Goal: Transaction & Acquisition: Obtain resource

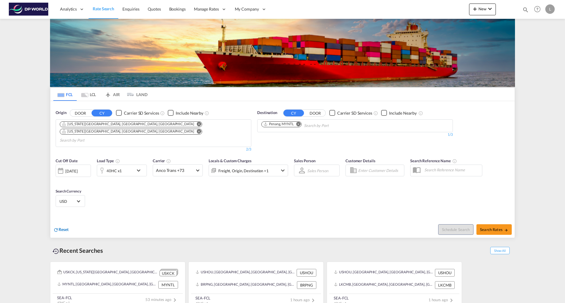
click at [66, 227] on span "Reset" at bounding box center [64, 229] width 10 height 5
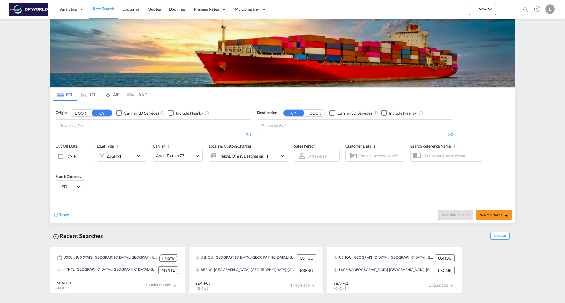
click at [117, 128] on md-chips-wrap "Chips container with autocompletion. Enter the text area, type text to search, …" at bounding box center [88, 125] width 59 height 11
type input "housto"
click at [101, 140] on div "Housto n, [GEOGRAPHIC_DATA] [GEOGRAPHIC_DATA] USHOU" at bounding box center [105, 140] width 112 height 18
click at [319, 125] on md-chips-wrap "Chips container with autocompletion. Enter the text area, type text to search, …" at bounding box center [289, 125] width 59 height 11
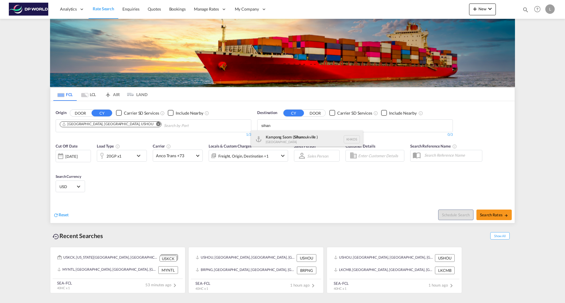
type input "sihan"
click at [306, 135] on div "Kampong Saom ( Sihan oukville ) [GEOGRAPHIC_DATA] [GEOGRAPHIC_DATA]" at bounding box center [307, 140] width 112 height 18
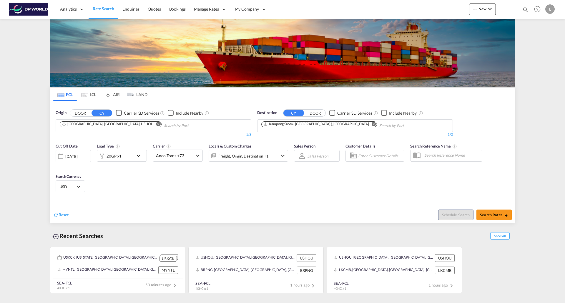
click at [136, 155] on md-icon "icon-chevron-down" at bounding box center [140, 155] width 10 height 7
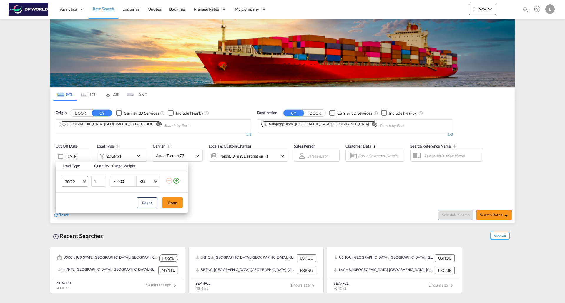
click at [84, 180] on span "Choose: \a20GP" at bounding box center [84, 180] width 3 height 3
click at [74, 206] on md-option "40HC" at bounding box center [80, 210] width 40 height 14
click at [168, 203] on button "Done" at bounding box center [172, 203] width 21 height 11
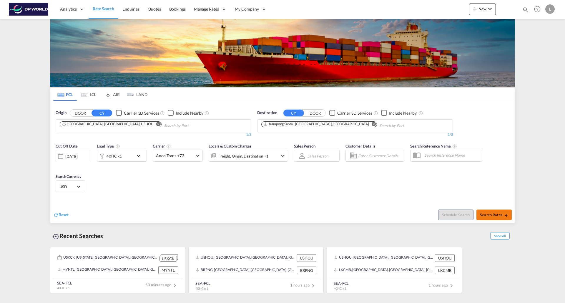
click at [497, 215] on span "Search Rates" at bounding box center [494, 215] width 28 height 5
type input "USHOU to KHKOS / [DATE]"
